Goal: Find specific page/section: Find specific page/section

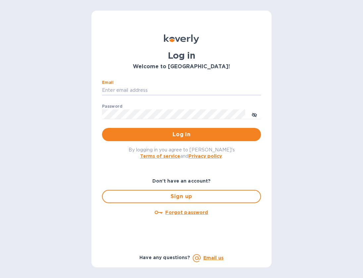
click at [133, 95] on div "Email ​" at bounding box center [181, 92] width 159 height 24
type input "cyarbroughjr@savannahriverfulfillment.com"
click at [170, 136] on span "Log in" at bounding box center [181, 134] width 148 height 8
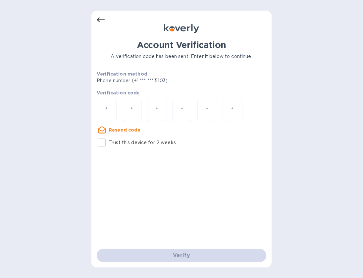
click at [107, 113] on input "number" at bounding box center [106, 110] width 9 height 12
type input "2"
type input "4"
type input "2"
type input "5"
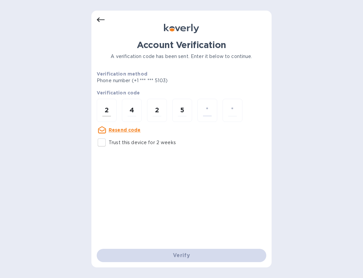
type input "1"
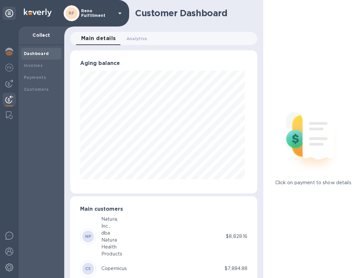
scroll to position [330762, 330721]
click at [38, 87] on b "Customers" at bounding box center [36, 89] width 25 height 5
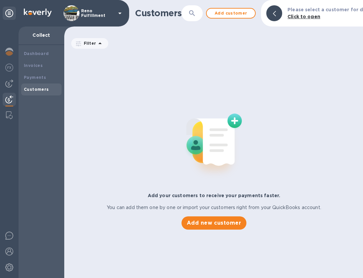
click at [192, 12] on icon "button" at bounding box center [192, 13] width 8 height 8
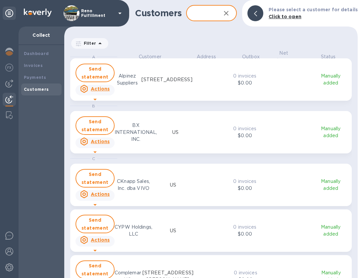
scroll to position [223, 291]
click at [203, 16] on input "text" at bounding box center [201, 13] width 30 height 16
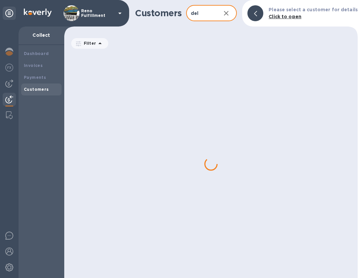
type input "delilah"
click at [119, 12] on icon at bounding box center [120, 13] width 8 height 8
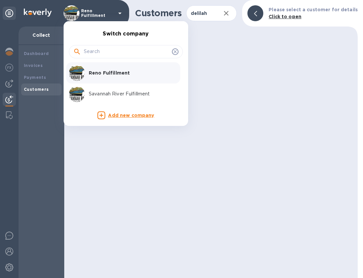
click at [114, 93] on p "Savannah River Fulfillment" at bounding box center [130, 93] width 83 height 7
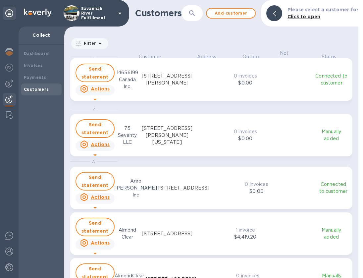
scroll to position [6, 3]
click at [194, 12] on icon "button" at bounding box center [192, 13] width 8 height 8
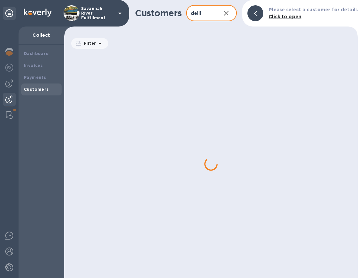
type input "delilah"
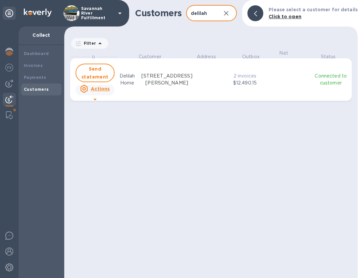
click at [94, 98] on icon "grid" at bounding box center [95, 99] width 8 height 8
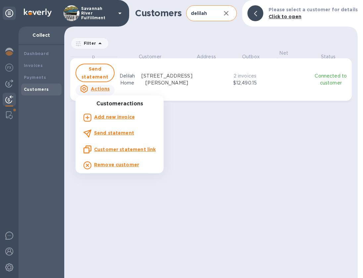
click at [123, 150] on u "Customer statement link" at bounding box center [125, 149] width 62 height 5
